Goal: Information Seeking & Learning: Learn about a topic

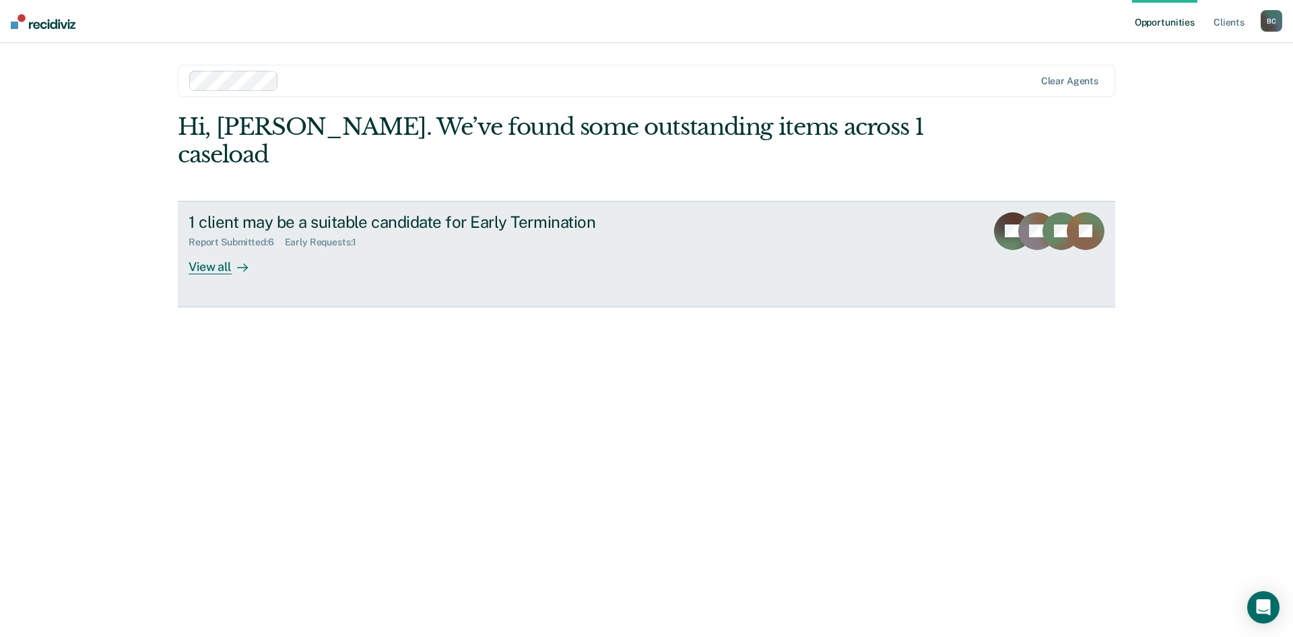
click at [226, 248] on div "View all" at bounding box center [226, 261] width 75 height 26
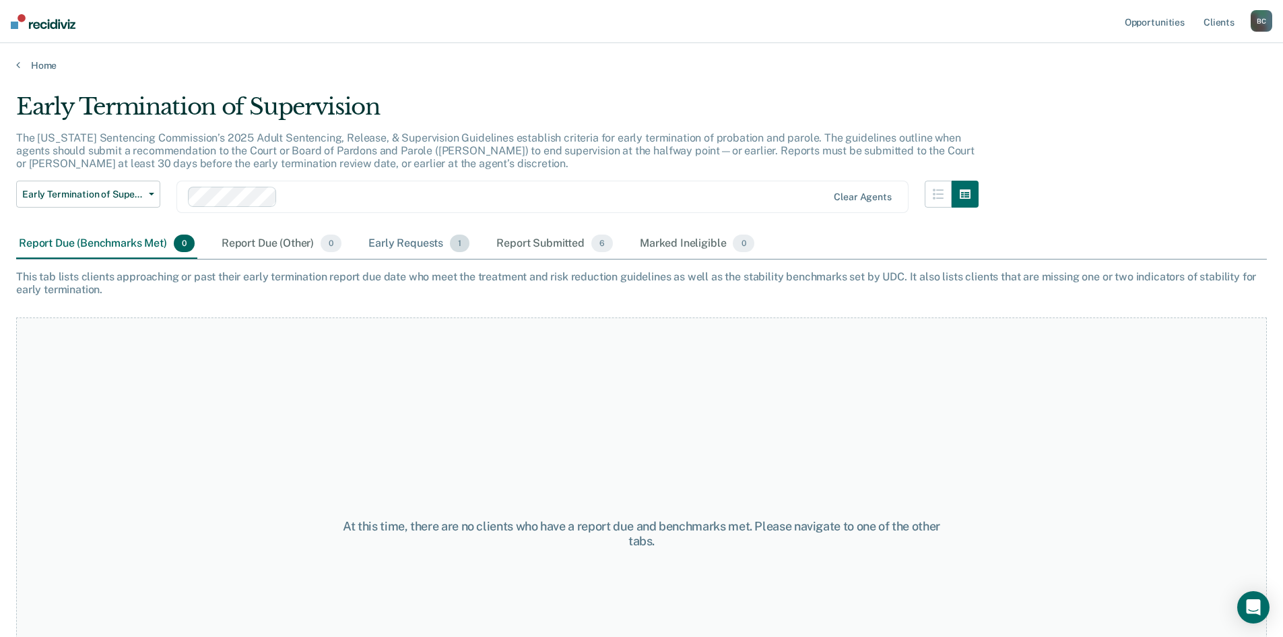
click at [458, 246] on span "1" at bounding box center [460, 243] width 20 height 18
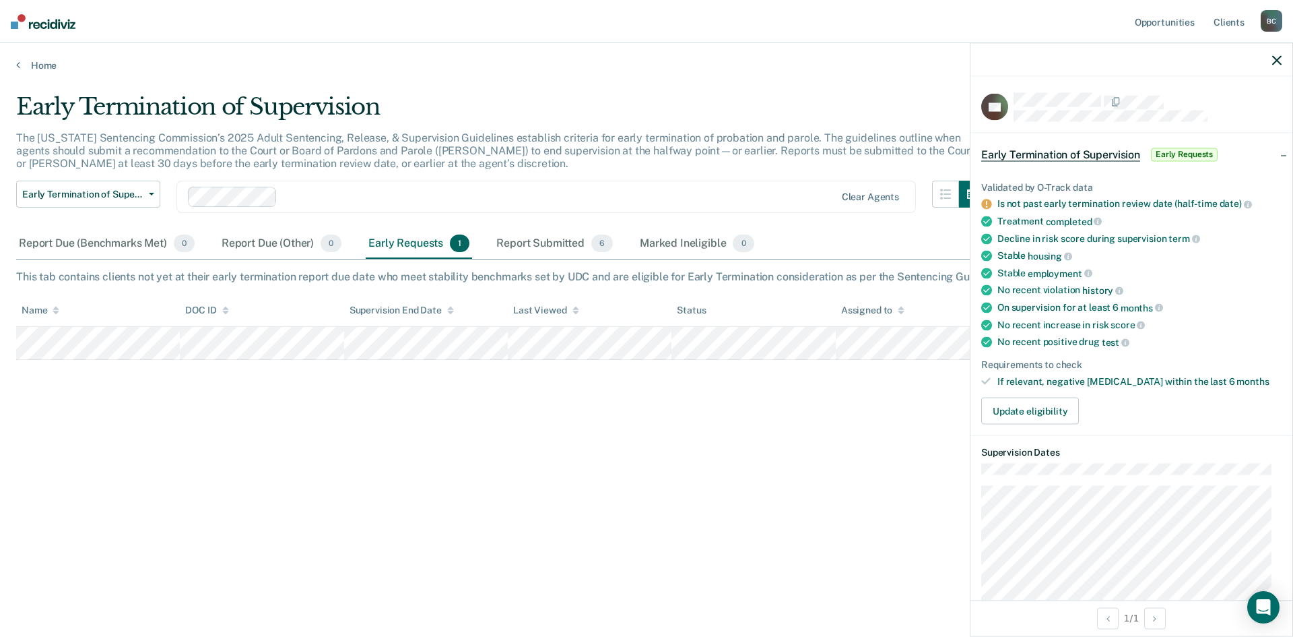
click at [888, 106] on div "Early Termination of Supervision" at bounding box center [501, 112] width 970 height 38
click at [1276, 59] on icon "button" at bounding box center [1276, 59] width 9 height 9
